Goal: Task Accomplishment & Management: Manage account settings

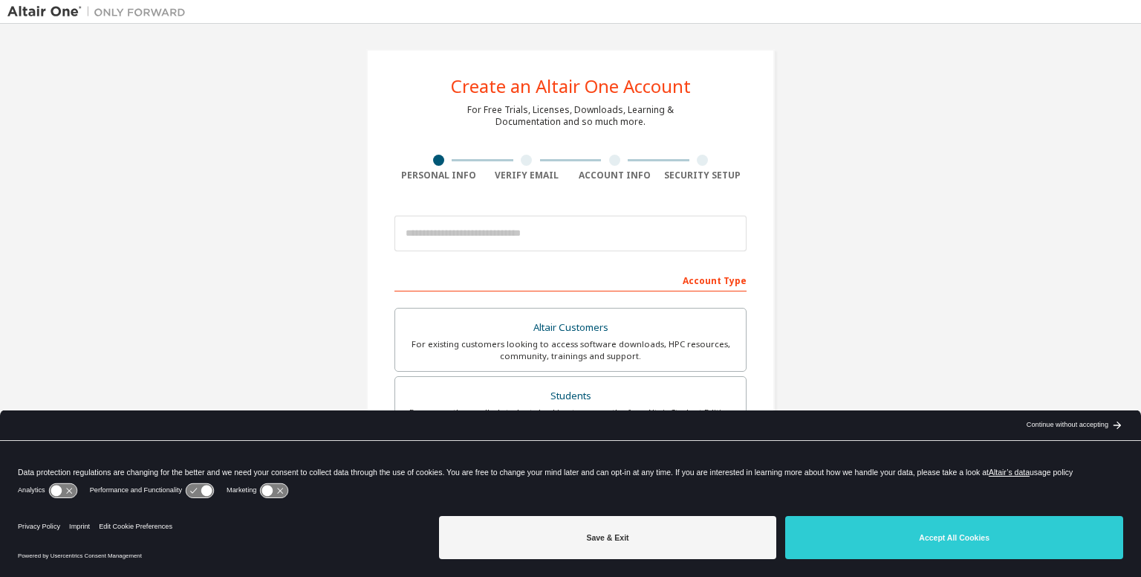
drag, startPoint x: 874, startPoint y: 221, endPoint x: 863, endPoint y: 209, distance: 16.3
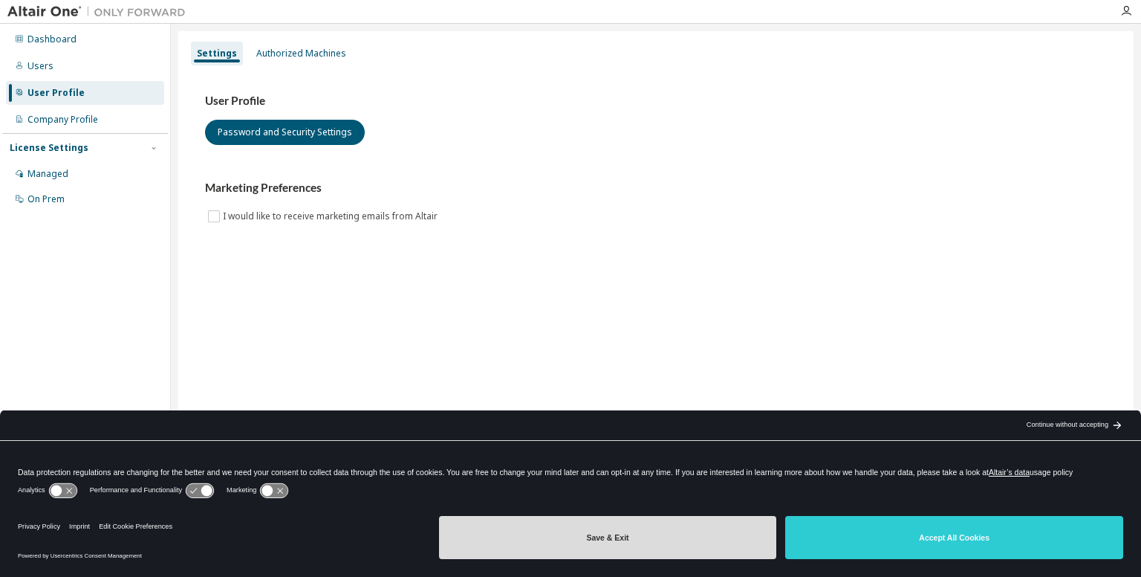
click at [583, 530] on button "Save & Exit" at bounding box center [608, 537] width 338 height 43
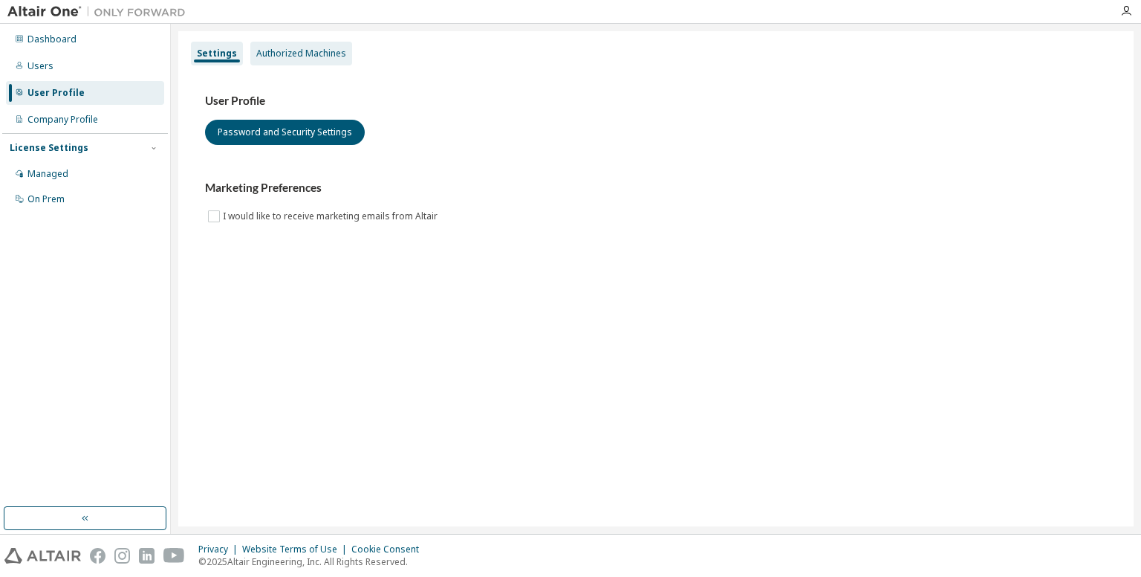
click at [291, 57] on div "Authorized Machines" at bounding box center [301, 54] width 90 height 12
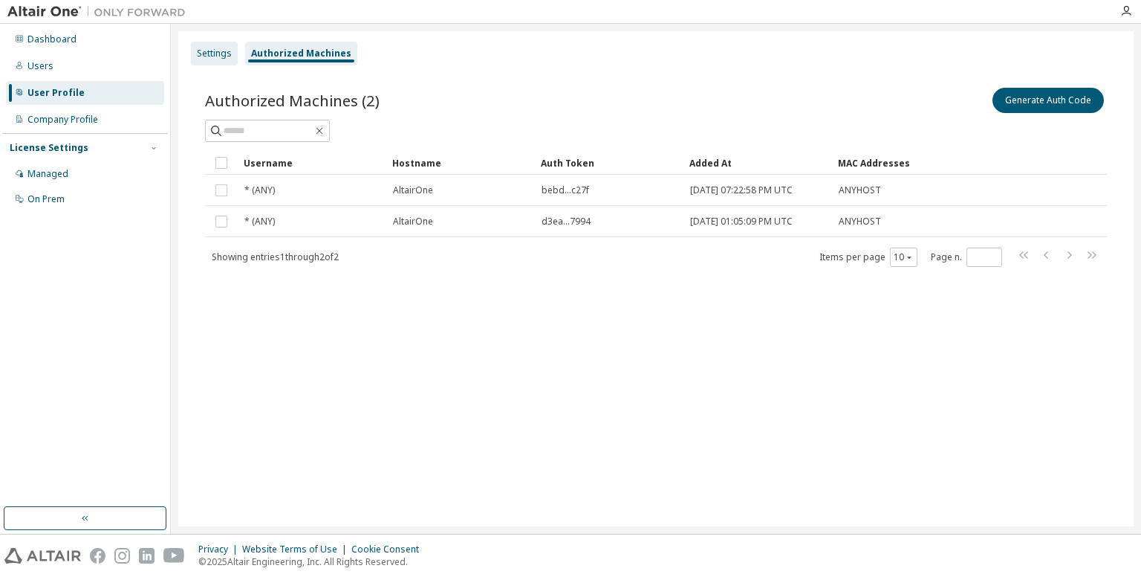
click at [217, 51] on div "Settings" at bounding box center [214, 54] width 35 height 12
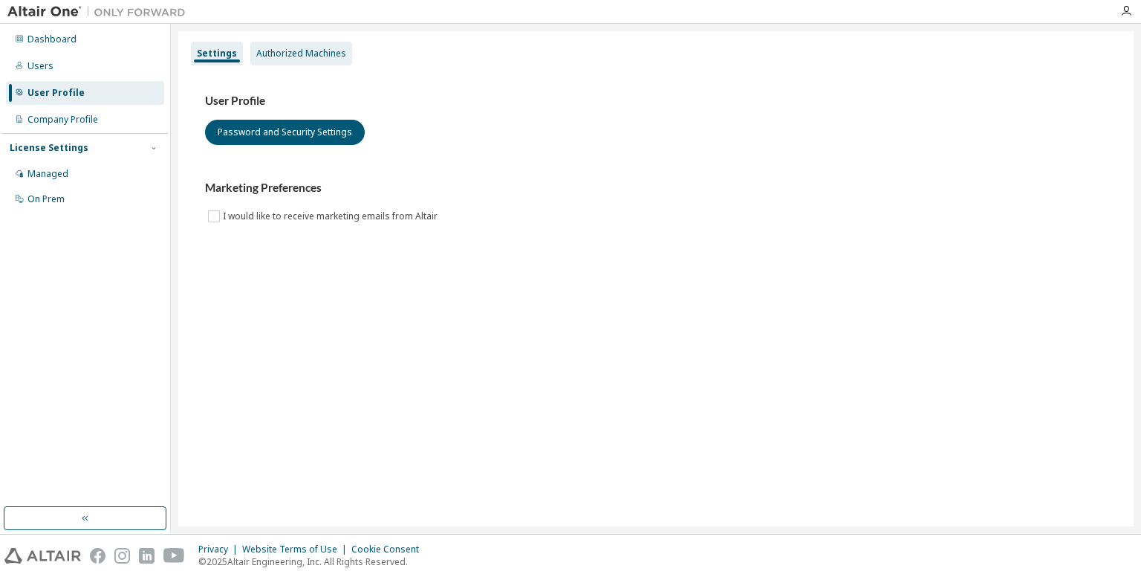
click at [291, 48] on div "Authorized Machines" at bounding box center [301, 54] width 90 height 12
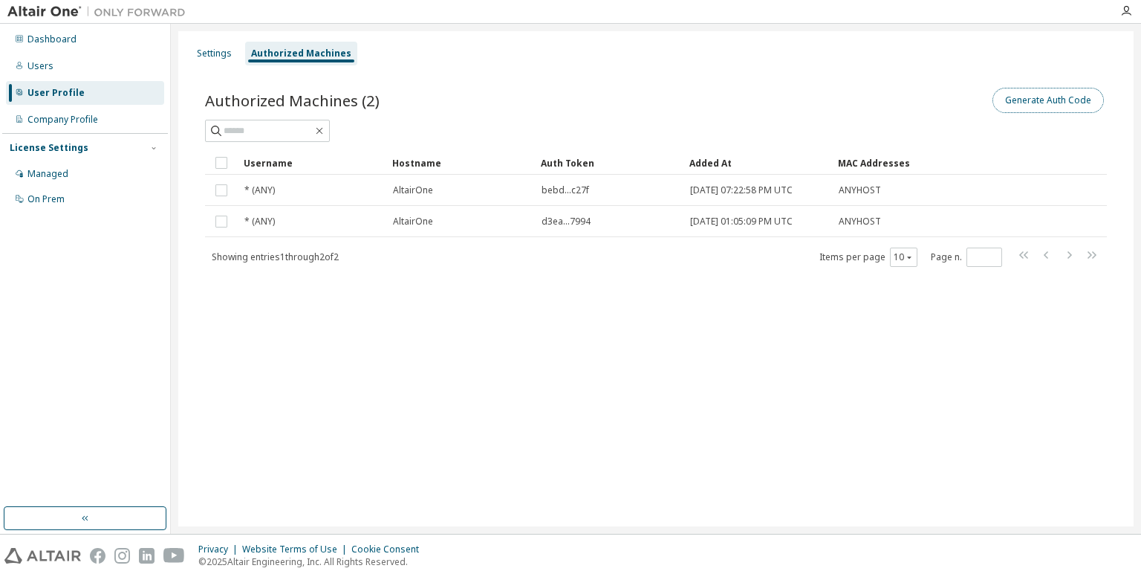
click at [1034, 106] on button "Generate Auth Code" at bounding box center [1048, 100] width 111 height 25
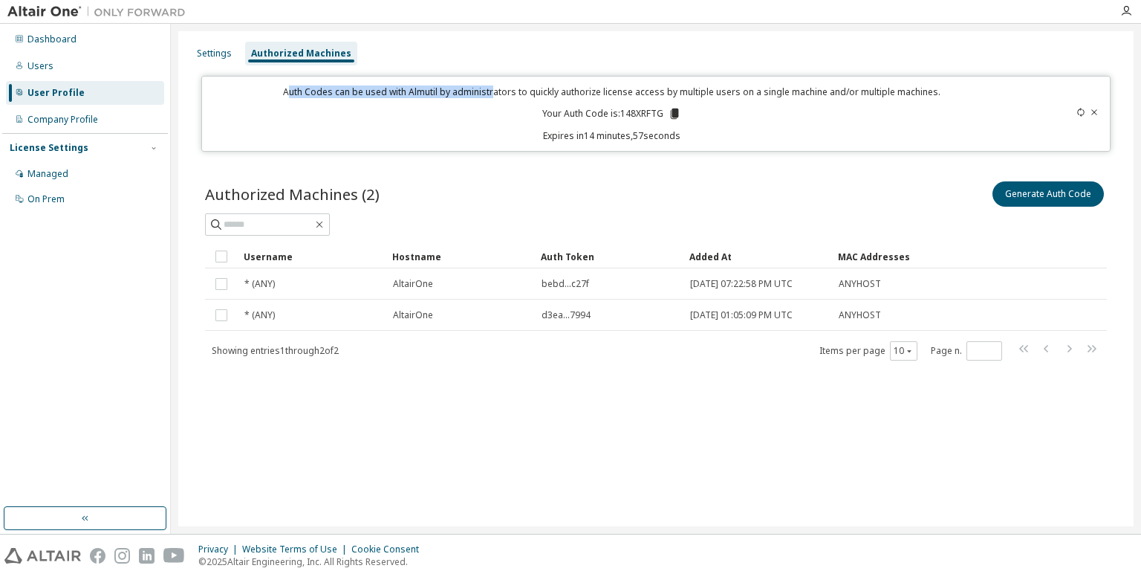
drag, startPoint x: 292, startPoint y: 87, endPoint x: 501, endPoint y: 92, distance: 208.8
click at [496, 92] on p "Auth Codes can be used with Almutil by administrators to quickly authorize lice…" at bounding box center [611, 91] width 801 height 13
click at [508, 94] on p "Auth Codes can be used with Almutil by administrators to quickly authorize lice…" at bounding box center [611, 91] width 801 height 13
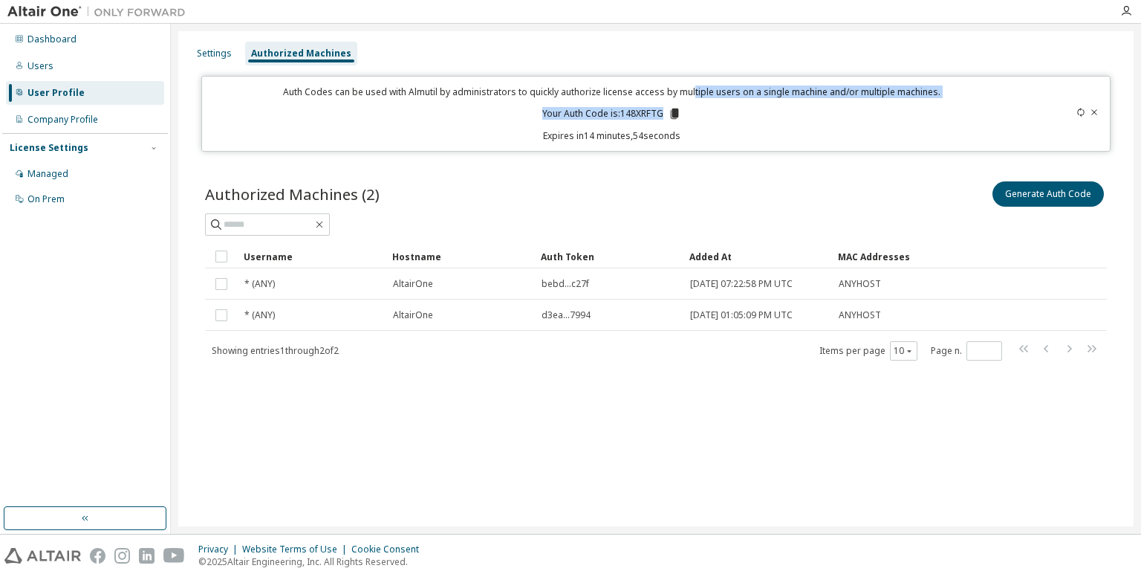
drag, startPoint x: 740, startPoint y: 92, endPoint x: 918, endPoint y: 99, distance: 178.4
click at [918, 99] on div "Auth Codes can be used with Almutil by administrators to quickly authorize lice…" at bounding box center [611, 113] width 801 height 56
click at [921, 100] on div "Auth Codes can be used with Almutil by administrators to quickly authorize lice…" at bounding box center [611, 113] width 801 height 56
click at [675, 113] on icon at bounding box center [674, 113] width 8 height 10
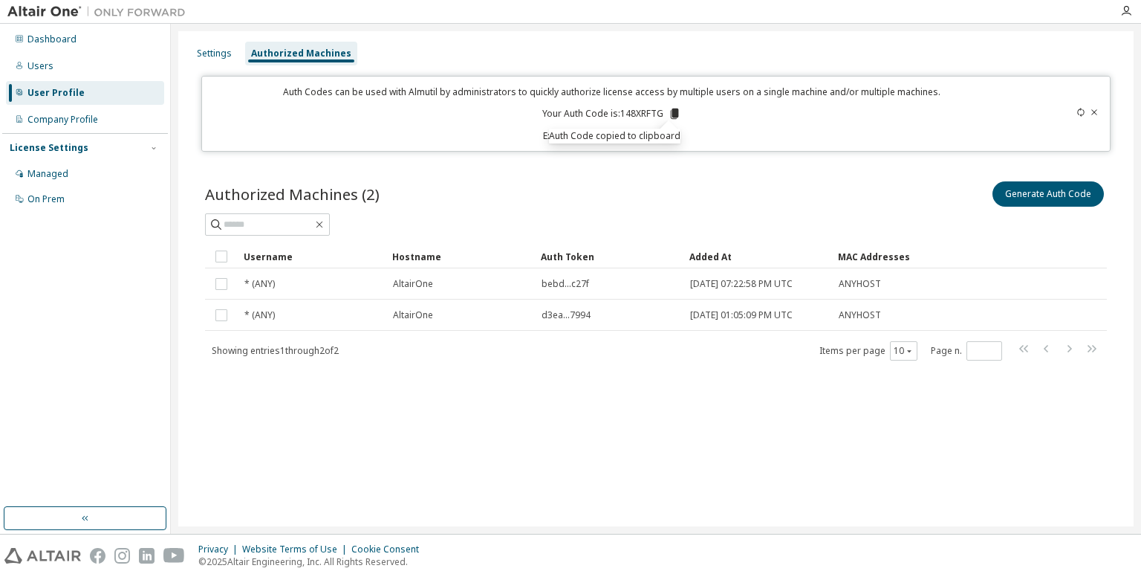
click at [681, 217] on div at bounding box center [656, 224] width 902 height 22
click at [412, 423] on div "Settings Authorized Machines Auth Codes can be used with Almutil by administrat…" at bounding box center [655, 278] width 955 height 495
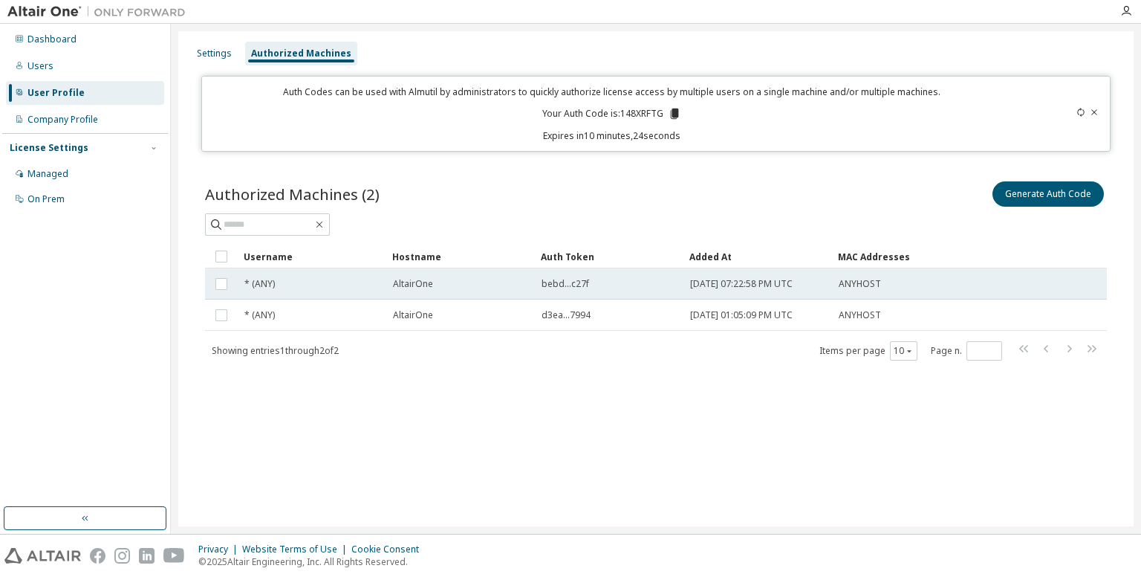
click at [844, 286] on span "ANYHOST" at bounding box center [860, 284] width 42 height 12
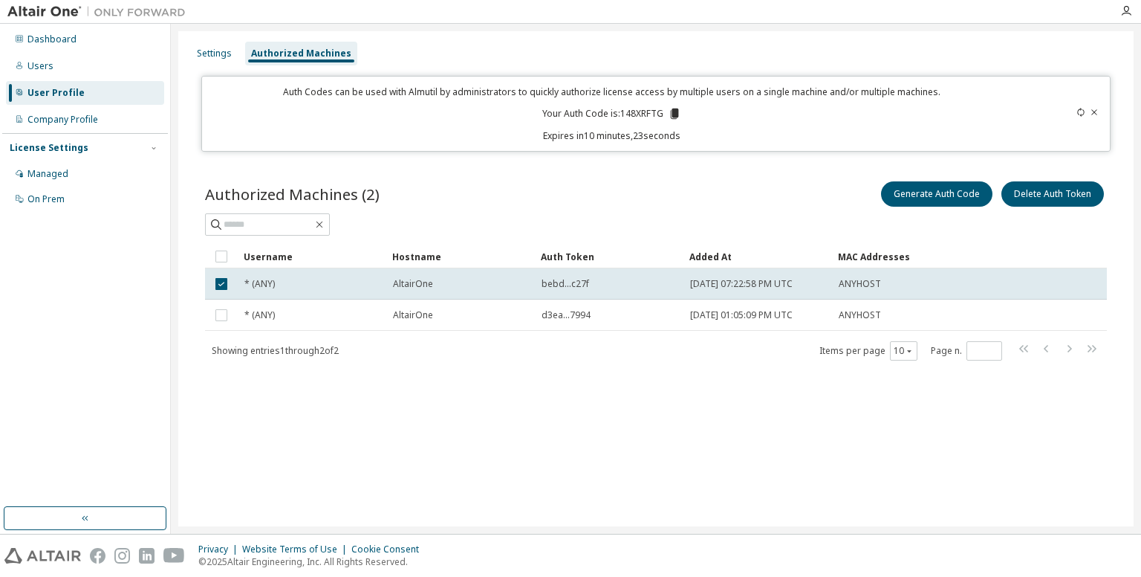
click at [584, 444] on div "Settings Authorized Machines Auth Codes can be used with Almutil by administrat…" at bounding box center [655, 278] width 955 height 495
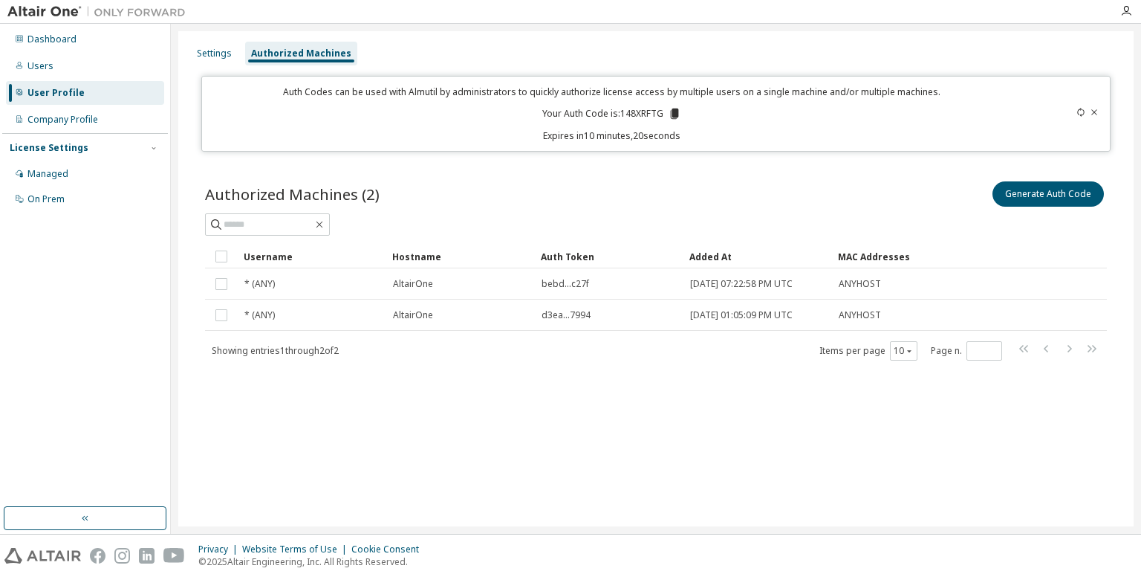
click at [463, 415] on div "Settings Authorized Machines Auth Codes can be used with Almutil by administrat…" at bounding box center [655, 278] width 955 height 495
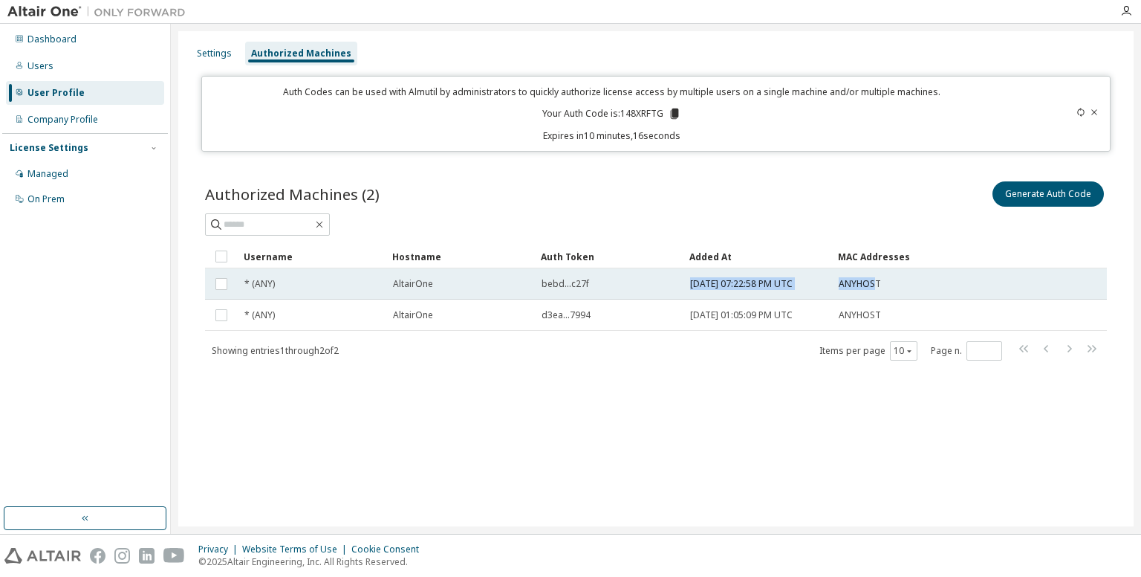
drag, startPoint x: 876, startPoint y: 285, endPoint x: 657, endPoint y: 274, distance: 219.4
click at [657, 274] on tr "* (ANY) AltairOne bebd...c27f 2023-10-18 07:22:58 PM UTC ANYHOST" at bounding box center [656, 283] width 902 height 31
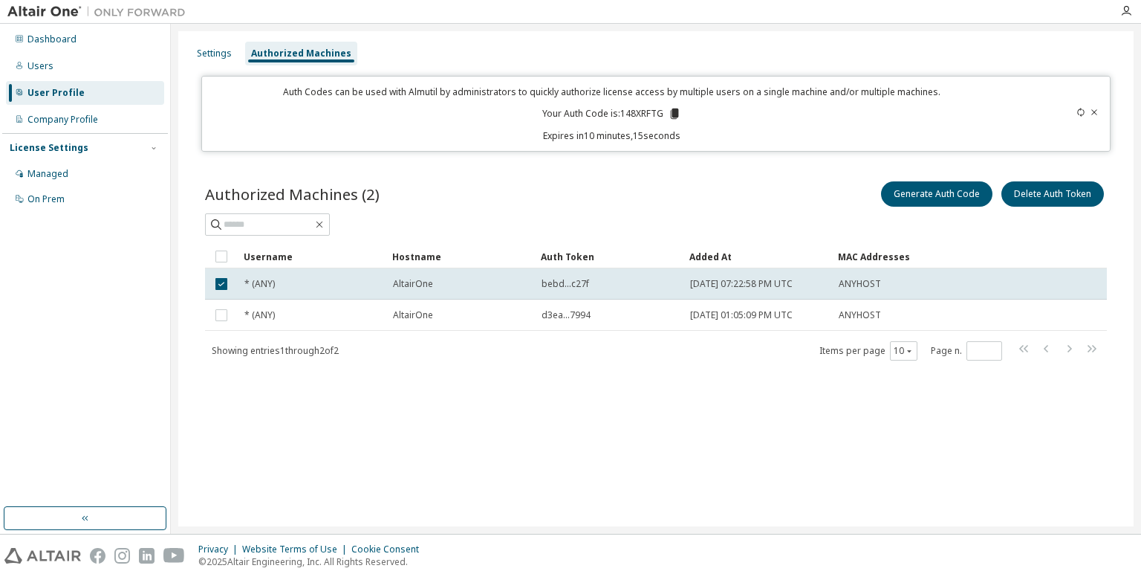
click at [651, 395] on div "Authorized Machines (2) Generate Auth Code Delete Auth Token Clear Load Save Sa…" at bounding box center [656, 279] width 938 height 239
click at [782, 282] on span "2023-10-18 07:22:58 PM UTC" at bounding box center [741, 284] width 103 height 12
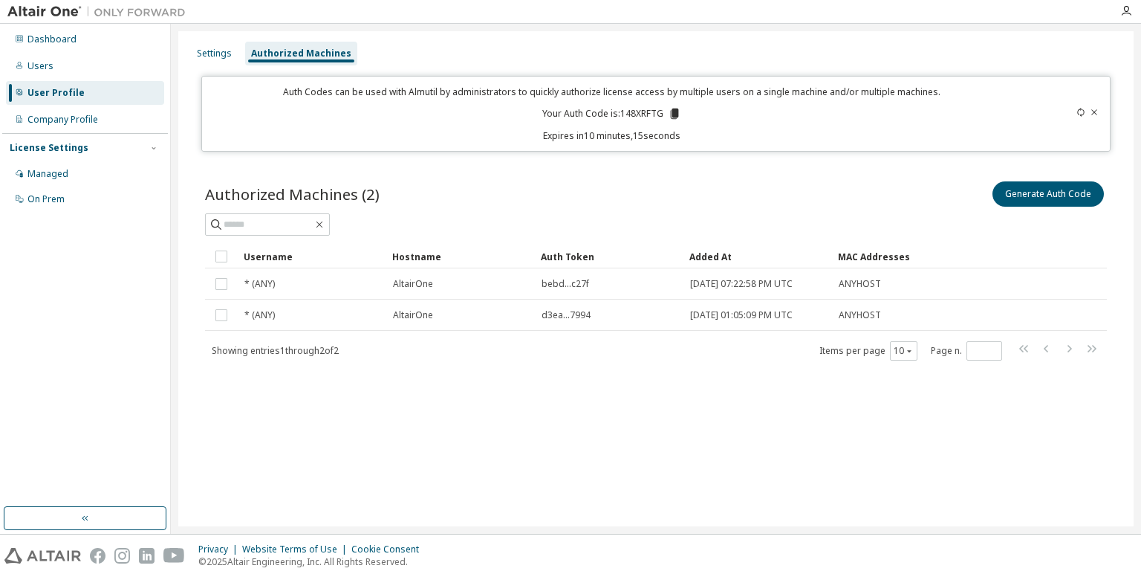
click at [782, 282] on span "2023-10-18 07:22:58 PM UTC" at bounding box center [741, 284] width 103 height 12
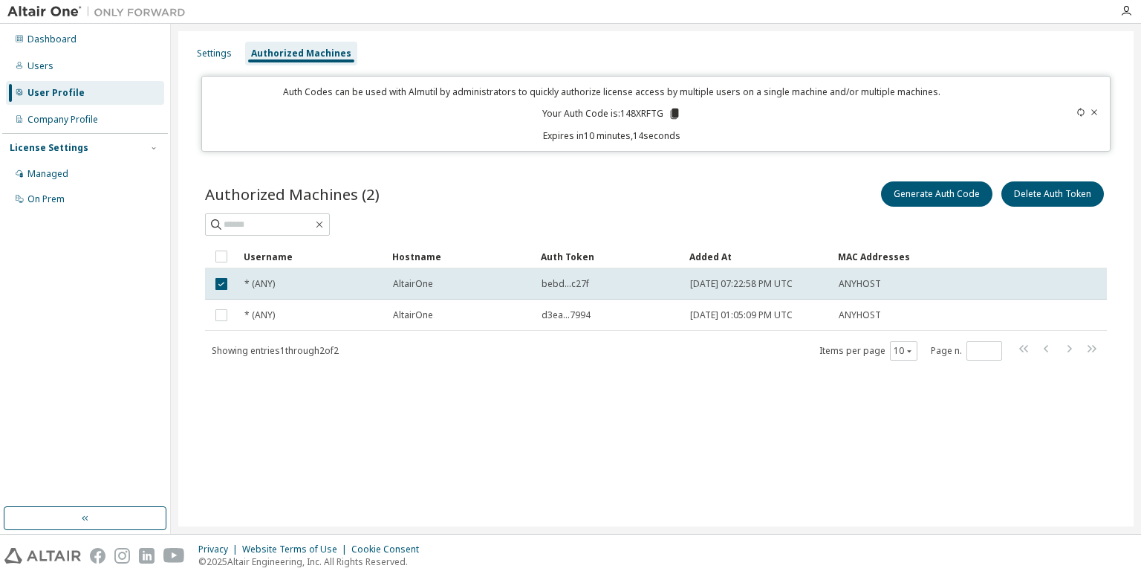
click at [782, 282] on span "2023-10-18 07:22:58 PM UTC" at bounding box center [741, 284] width 103 height 12
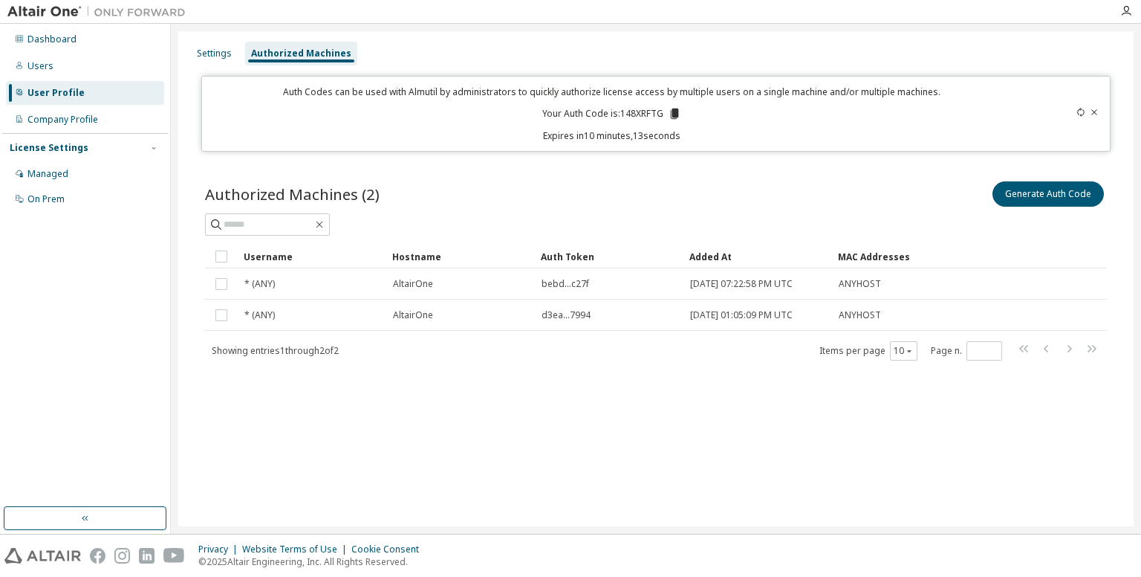
click at [782, 282] on span "2023-10-18 07:22:58 PM UTC" at bounding box center [741, 284] width 103 height 12
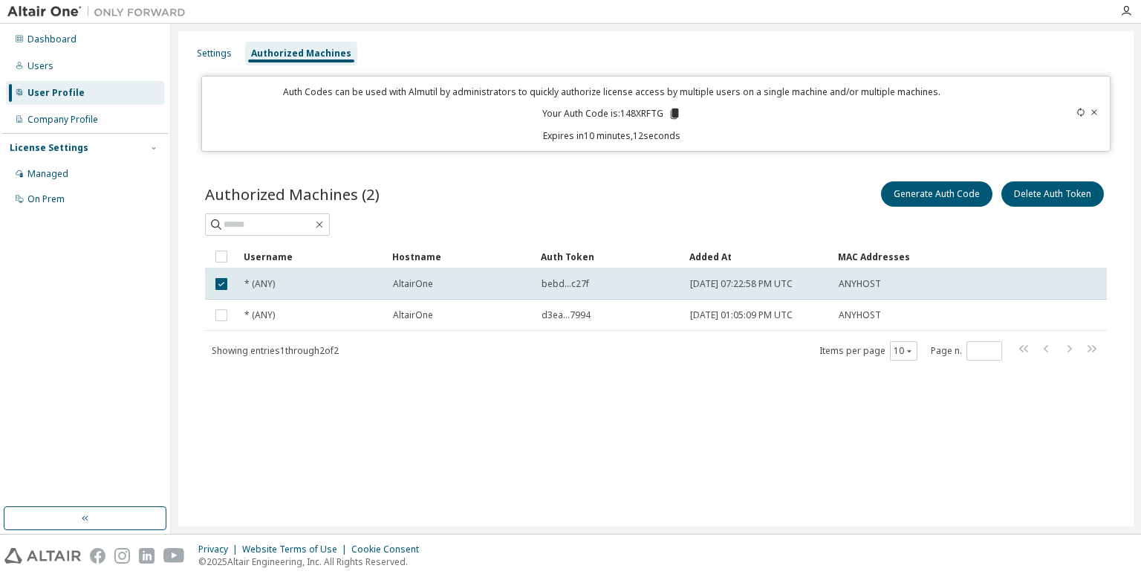
click at [722, 397] on div "Authorized Machines (2) Generate Auth Code Delete Auth Token Clear Load Save Sa…" at bounding box center [656, 279] width 938 height 239
click at [728, 286] on span "2023-10-18 07:22:58 PM UTC" at bounding box center [741, 284] width 103 height 12
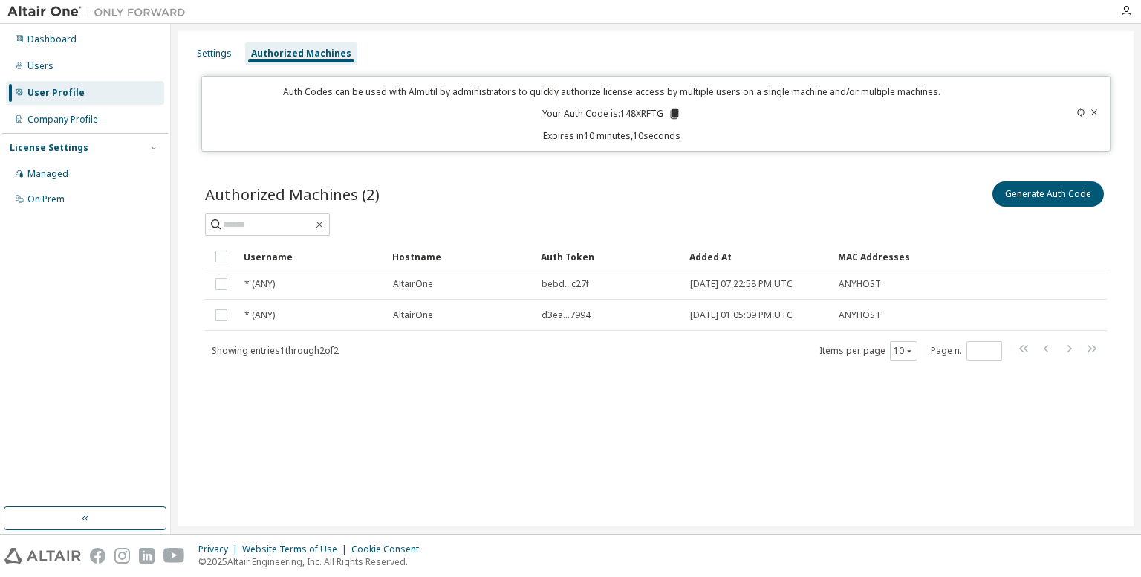
click at [681, 424] on div "Settings Authorized Machines Auth Codes can be used with Almutil by administrat…" at bounding box center [655, 278] width 955 height 495
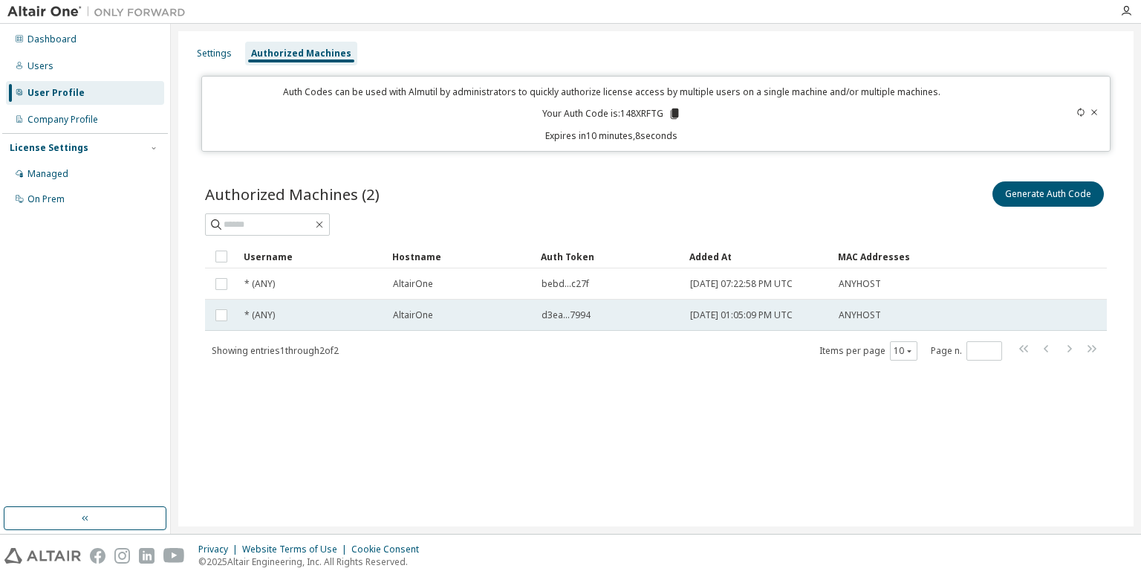
click at [704, 317] on span "2025-10-02 01:05:09 PM UTC" at bounding box center [741, 315] width 103 height 12
click at [701, 318] on span "2025-10-02 01:05:09 PM UTC" at bounding box center [741, 315] width 103 height 12
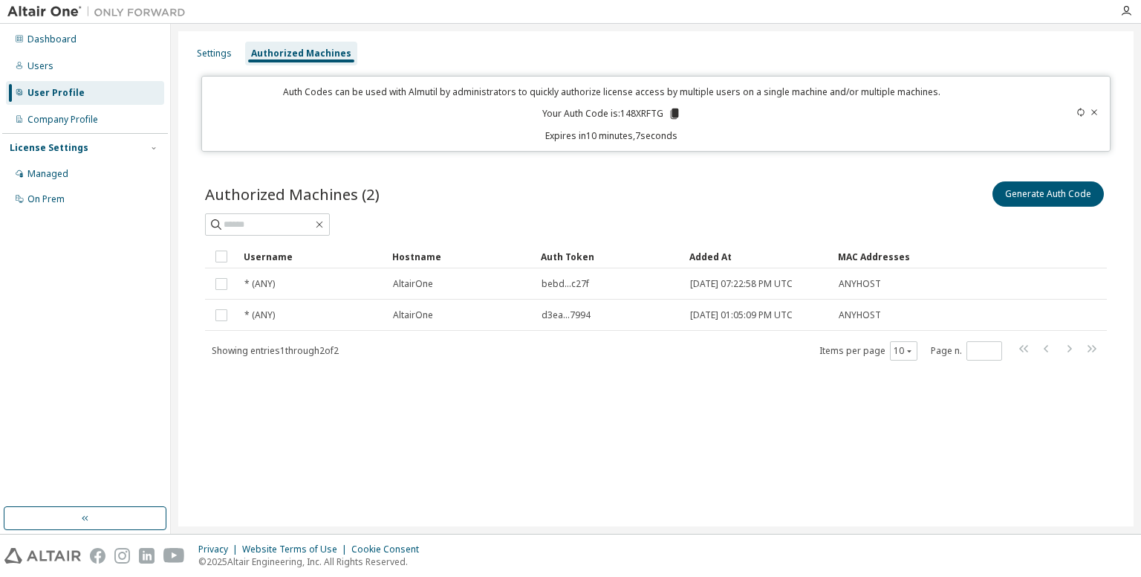
click at [681, 372] on div "Authorized Machines (2) Generate Auth Code Clear Load Save Save As Field Operat…" at bounding box center [656, 279] width 938 height 239
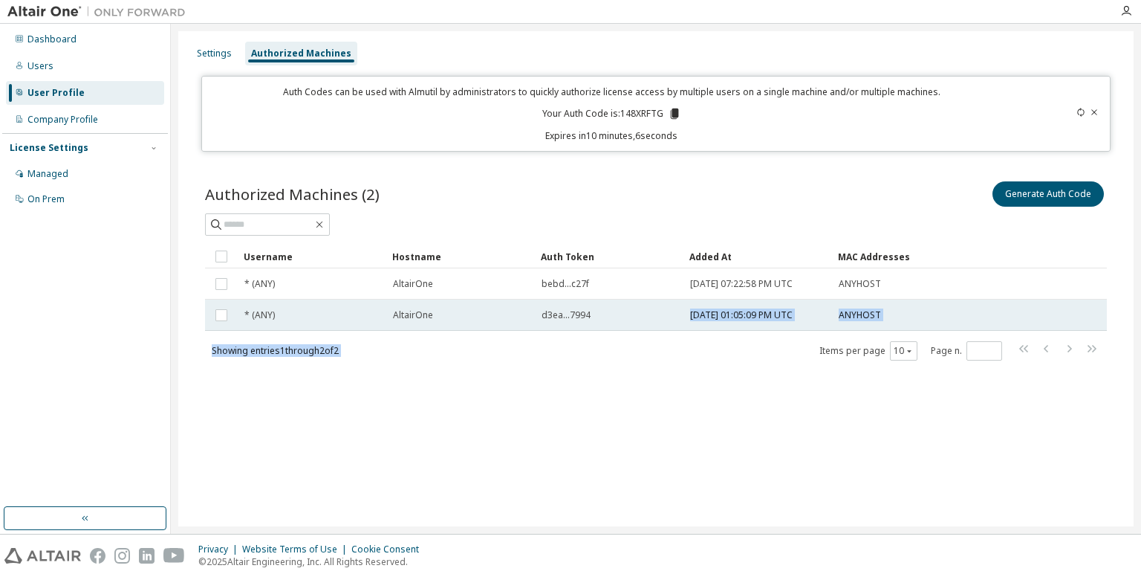
click at [692, 329] on div "Username Hostname Auth Token Added At MAC Addresses * (ANY) AltairOne bebd...c2…" at bounding box center [656, 302] width 902 height 117
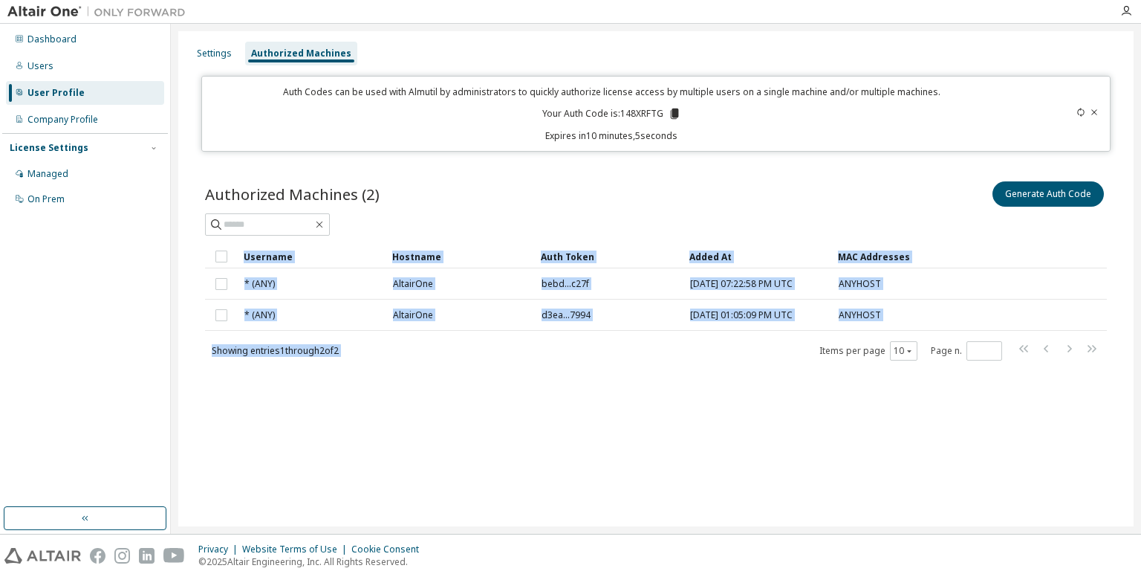
click at [692, 329] on td "2025-10-02 01:05:09 PM UTC" at bounding box center [758, 314] width 149 height 31
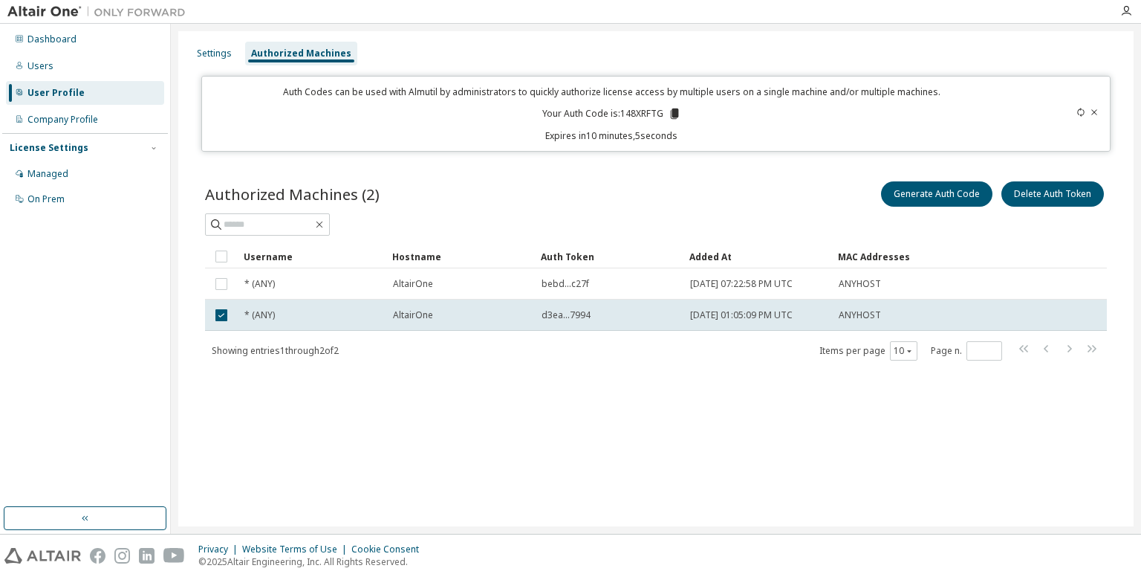
click at [688, 366] on div "Authorized Machines (2) Generate Auth Code Delete Auth Token Clear Load Save Sa…" at bounding box center [656, 279] width 938 height 239
click at [689, 363] on div "Authorized Machines (2) Generate Auth Code Delete Auth Token Clear Load Save Sa…" at bounding box center [656, 279] width 938 height 239
click at [513, 392] on div "Authorized Machines (2) Generate Auth Code Delete Auth Token Clear Load Save Sa…" at bounding box center [656, 279] width 938 height 239
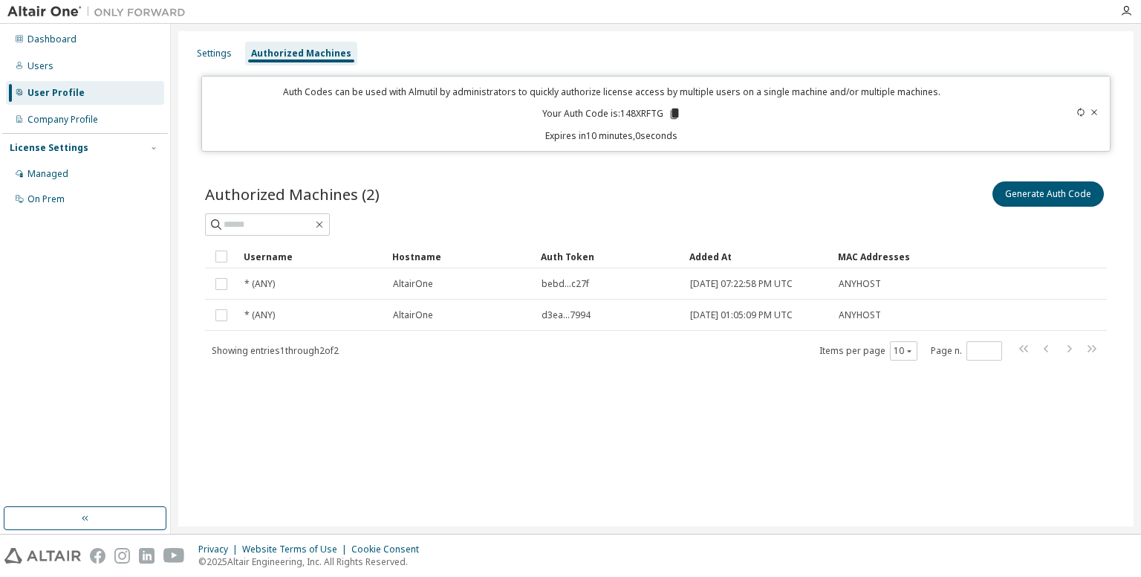
click at [510, 411] on div "Settings Authorized Machines Auth Codes can be used with Almutil by administrat…" at bounding box center [655, 278] width 955 height 495
